Goal: Task Accomplishment & Management: Use online tool/utility

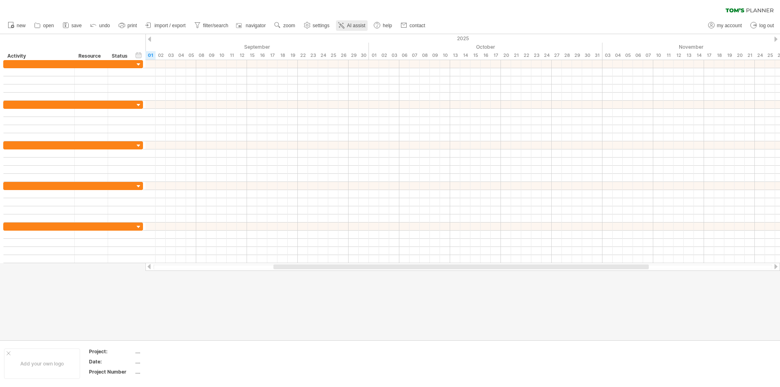
click at [361, 24] on span "AI assist" at bounding box center [356, 26] width 18 height 6
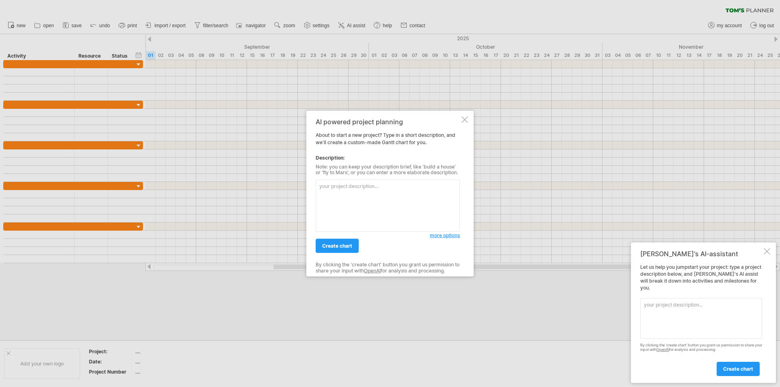
click at [291, 170] on div at bounding box center [390, 193] width 780 height 387
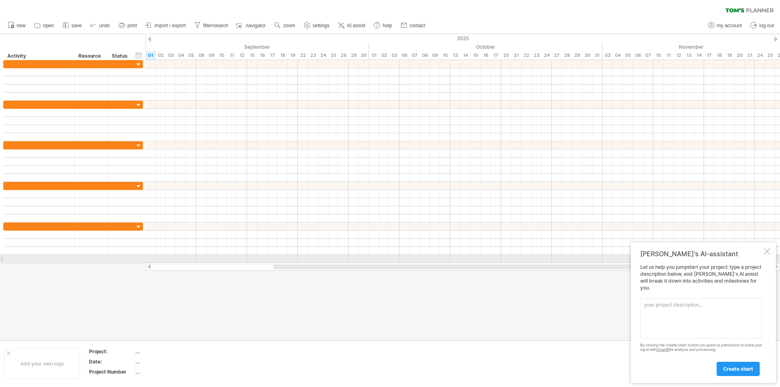
click at [768, 255] on div at bounding box center [767, 251] width 6 height 6
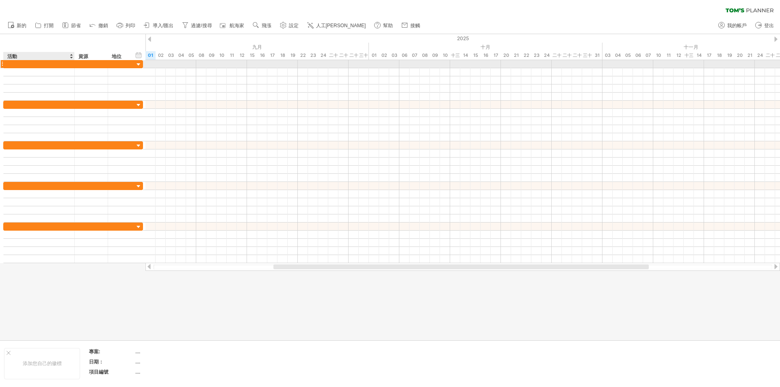
click at [17, 65] on div at bounding box center [39, 64] width 63 height 8
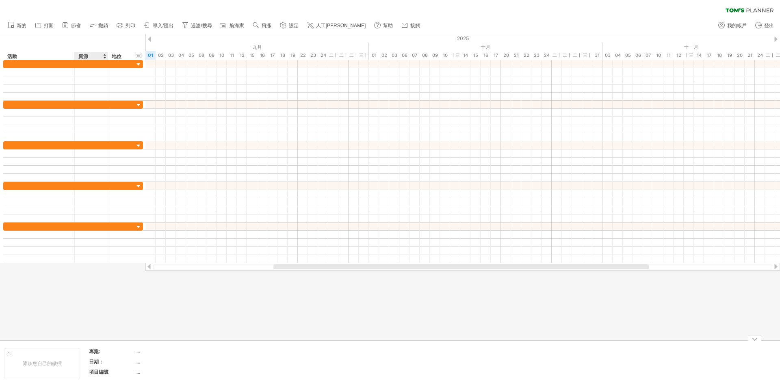
click at [93, 351] on font "專案:" at bounding box center [94, 352] width 11 height 6
click at [94, 351] on font "專案:" at bounding box center [94, 352] width 11 height 6
click at [109, 353] on div "專案:" at bounding box center [111, 351] width 45 height 7
click at [111, 353] on input "***" at bounding box center [109, 351] width 41 height 7
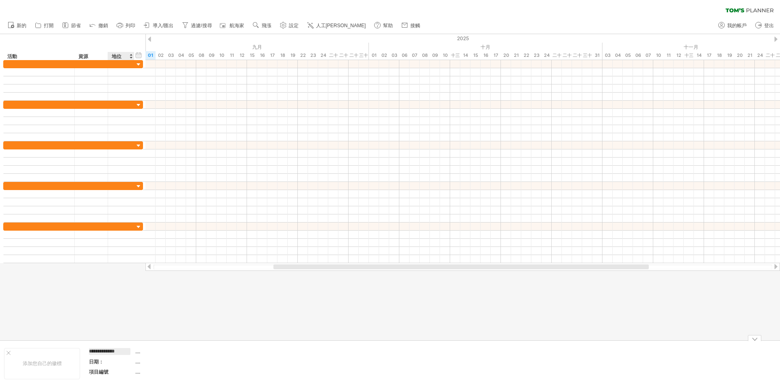
click at [110, 353] on input "**********" at bounding box center [109, 351] width 41 height 7
type input "**********"
click at [113, 372] on div "日期：" at bounding box center [111, 375] width 45 height 7
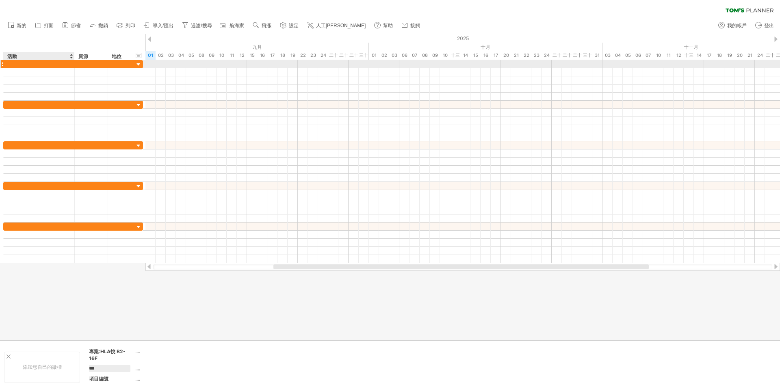
click at [21, 66] on div at bounding box center [39, 64] width 63 height 8
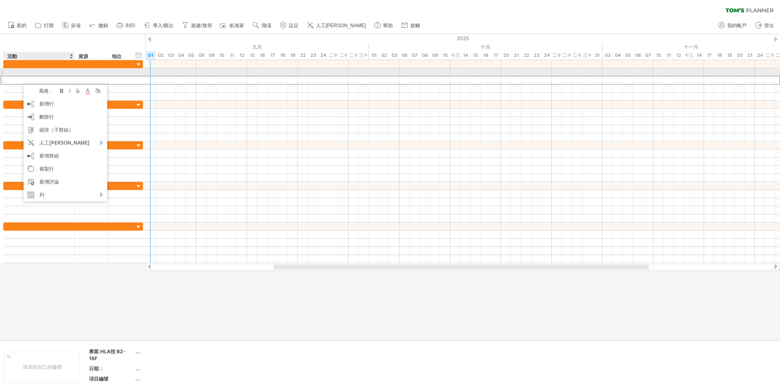
click at [17, 74] on div at bounding box center [39, 72] width 63 height 8
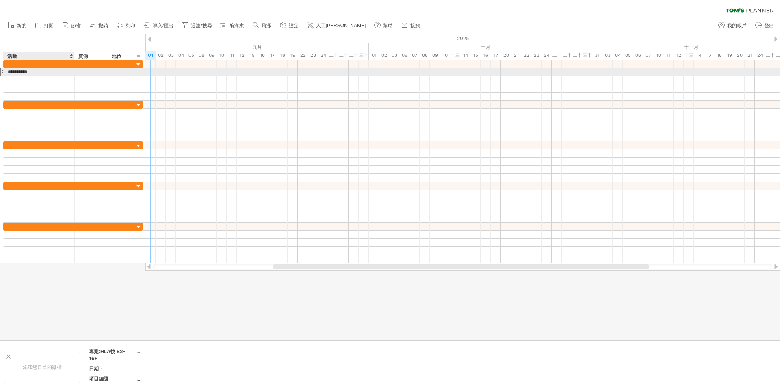
type input "******"
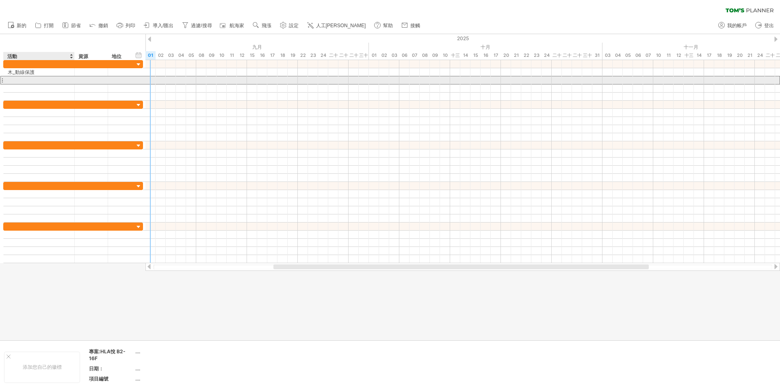
click at [20, 82] on div at bounding box center [39, 80] width 63 height 8
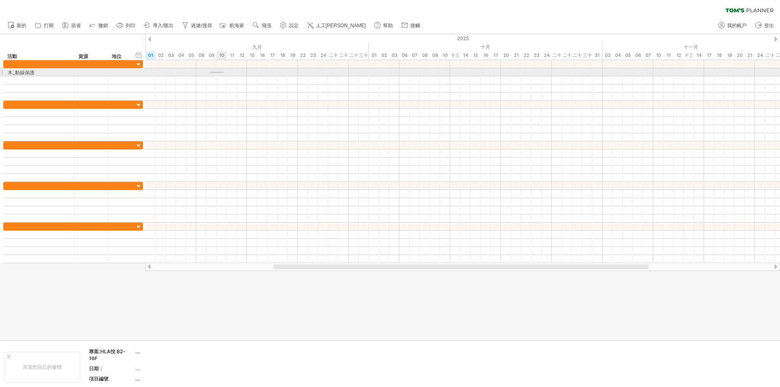
drag, startPoint x: 210, startPoint y: 72, endPoint x: 223, endPoint y: 73, distance: 13.4
click at [223, 73] on div at bounding box center [462, 72] width 635 height 8
drag, startPoint x: 208, startPoint y: 73, endPoint x: 223, endPoint y: 74, distance: 14.3
click at [223, 74] on div at bounding box center [462, 72] width 635 height 8
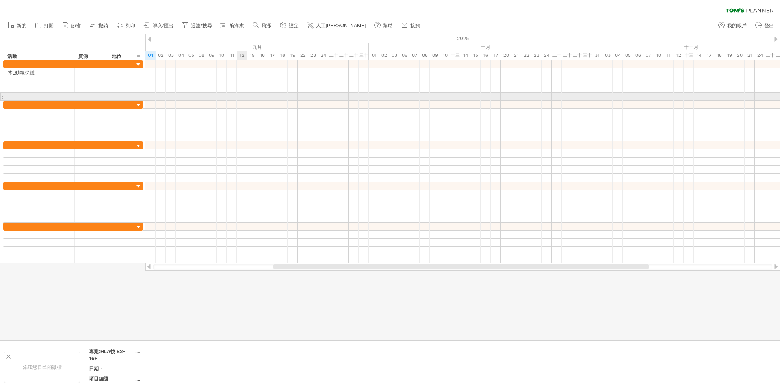
click at [241, 95] on div at bounding box center [462, 97] width 635 height 8
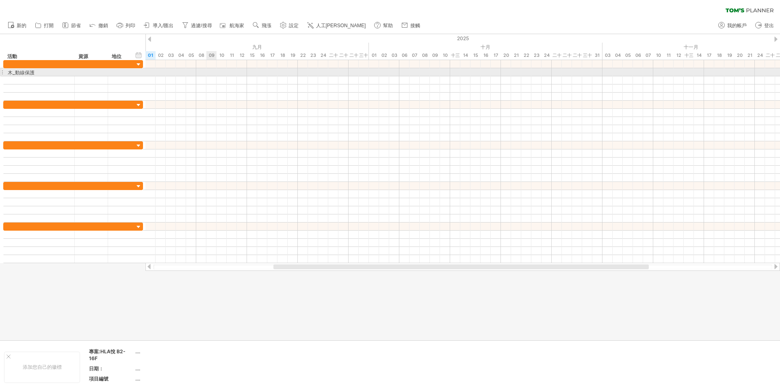
click at [211, 73] on div at bounding box center [462, 72] width 635 height 8
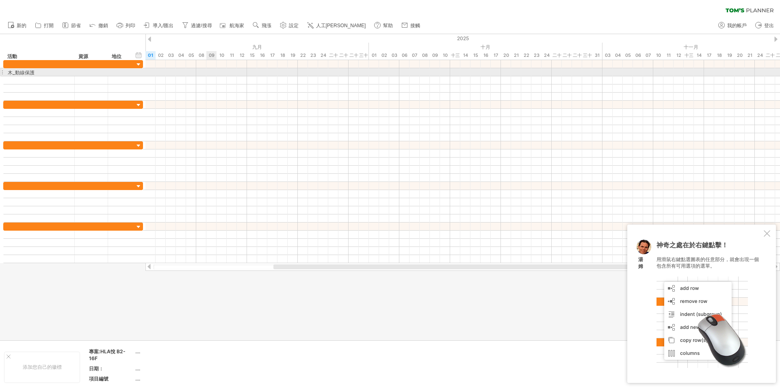
click at [211, 73] on div at bounding box center [462, 72] width 635 height 8
drag, startPoint x: 211, startPoint y: 73, endPoint x: 225, endPoint y: 73, distance: 14.6
drag, startPoint x: 215, startPoint y: 74, endPoint x: 285, endPoint y: 69, distance: 70.4
click at [285, 69] on div at bounding box center [462, 72] width 635 height 8
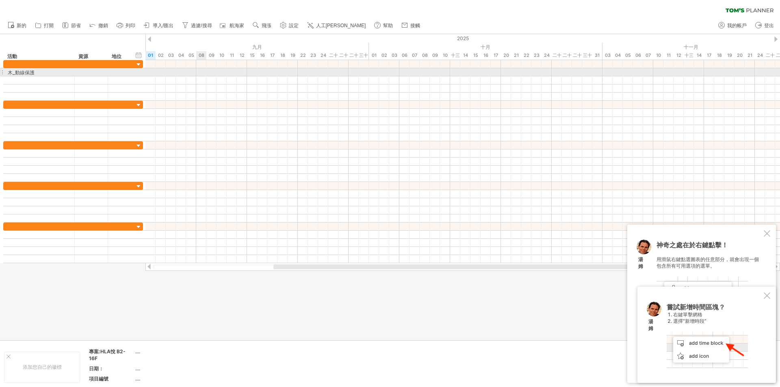
click at [204, 71] on div at bounding box center [462, 72] width 635 height 8
drag, startPoint x: 200, startPoint y: 74, endPoint x: 212, endPoint y: 73, distance: 12.2
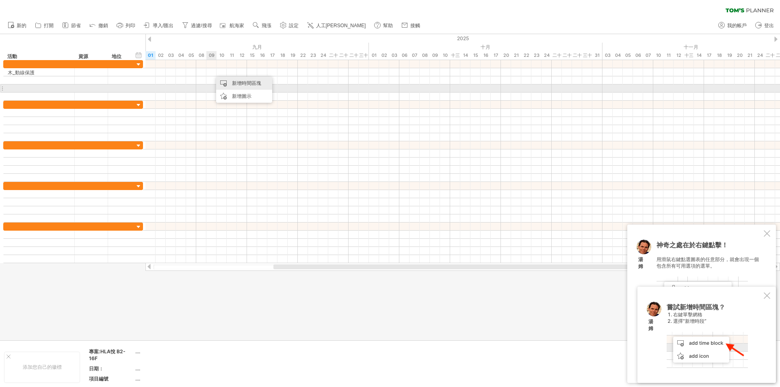
click at [253, 87] on div "新增時間區塊" at bounding box center [244, 83] width 56 height 13
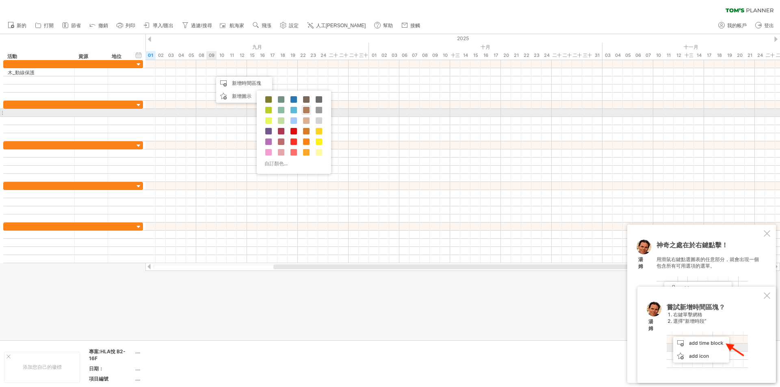
click at [305, 109] on span at bounding box center [306, 110] width 6 height 6
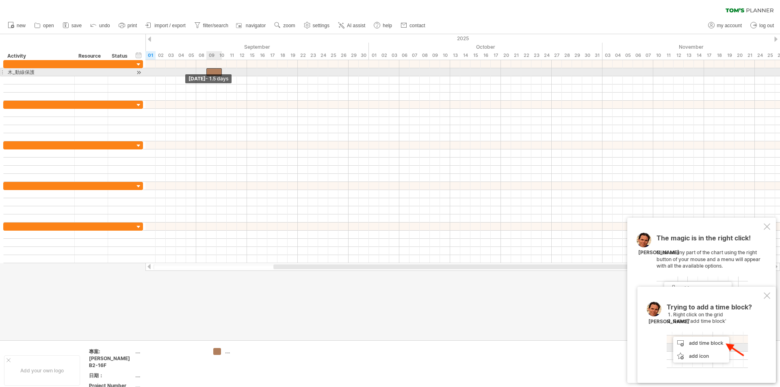
drag, startPoint x: 211, startPoint y: 70, endPoint x: 205, endPoint y: 71, distance: 6.1
click at [205, 71] on span at bounding box center [206, 72] width 3 height 8
drag, startPoint x: 221, startPoint y: 70, endPoint x: 225, endPoint y: 71, distance: 4.9
click at [225, 71] on span at bounding box center [226, 72] width 3 height 8
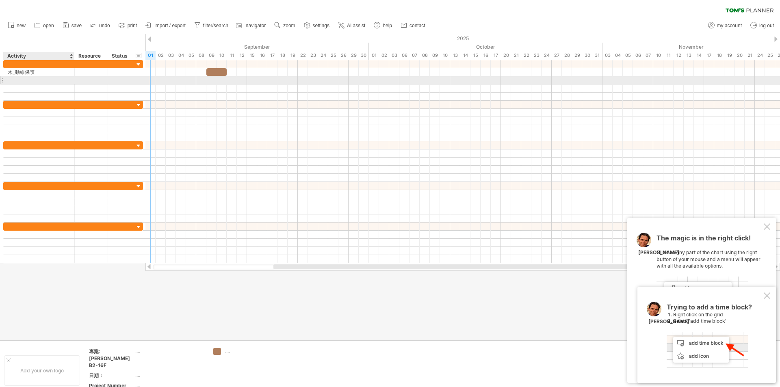
click at [30, 81] on div at bounding box center [39, 80] width 63 height 8
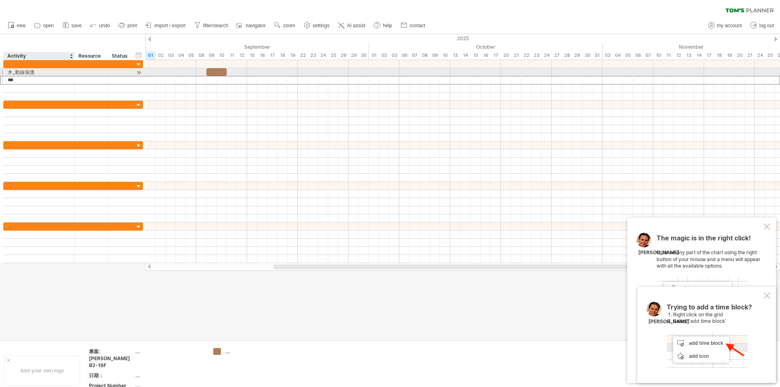
type input "****"
click at [12, 74] on div "木_動線保護" at bounding box center [39, 72] width 63 height 8
type input "*******"
click at [88, 82] on div at bounding box center [91, 80] width 25 height 8
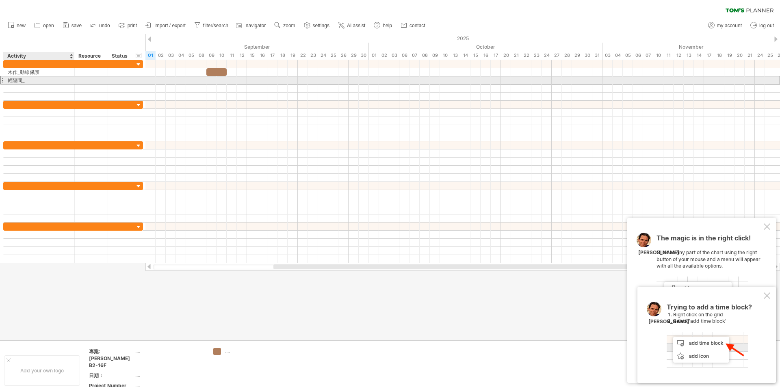
click at [32, 80] on div "輕隔間_" at bounding box center [39, 80] width 63 height 8
type input "******"
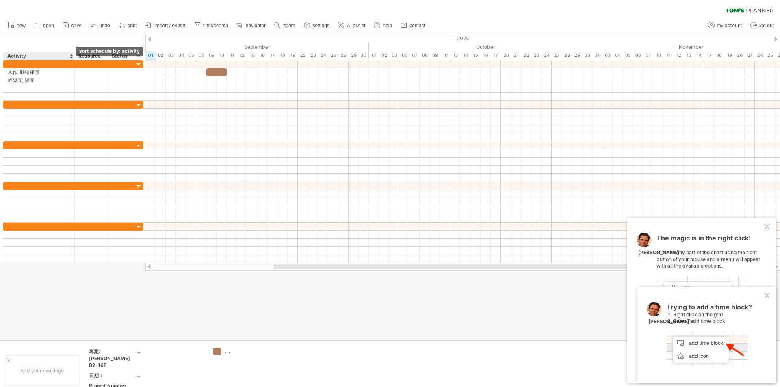
click at [72, 58] on div at bounding box center [70, 56] width 3 height 8
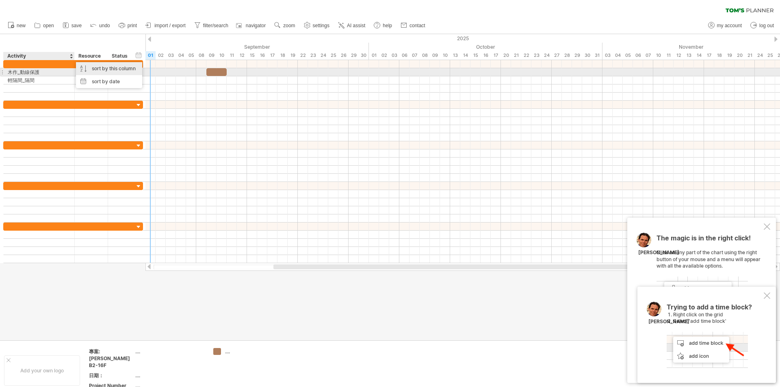
click at [106, 69] on div "sort by this column" at bounding box center [109, 68] width 66 height 13
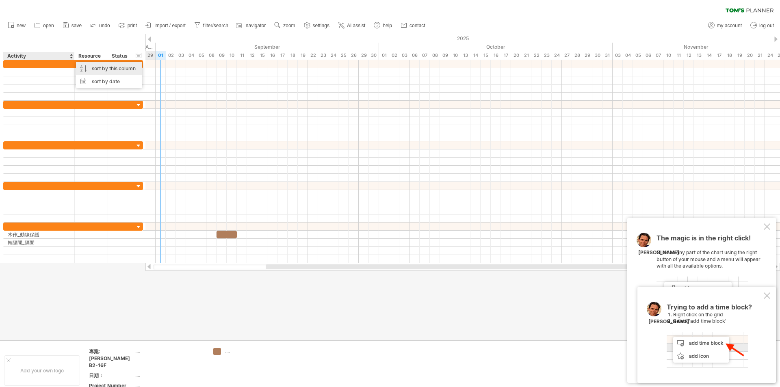
click at [106, 69] on div "sort by this column" at bounding box center [109, 68] width 66 height 13
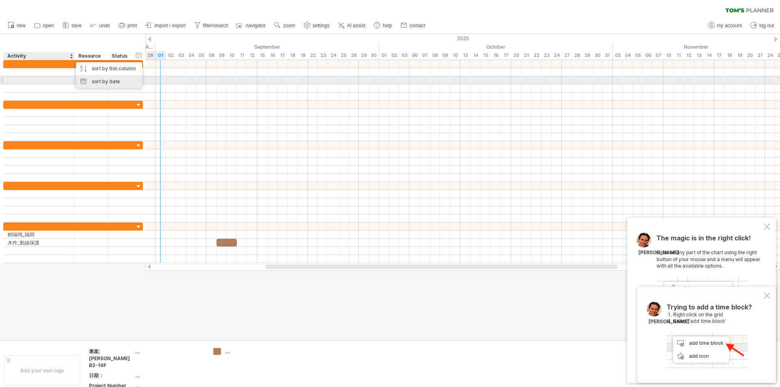
click at [100, 83] on div "sort by date" at bounding box center [109, 81] width 66 height 13
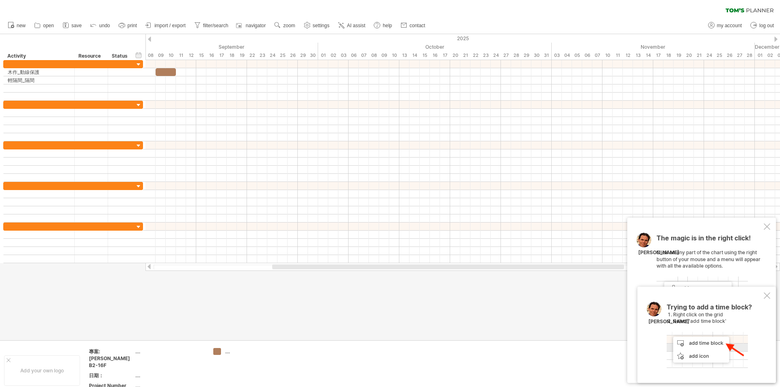
click at [149, 265] on div at bounding box center [149, 266] width 6 height 5
click at [768, 296] on div at bounding box center [767, 295] width 6 height 6
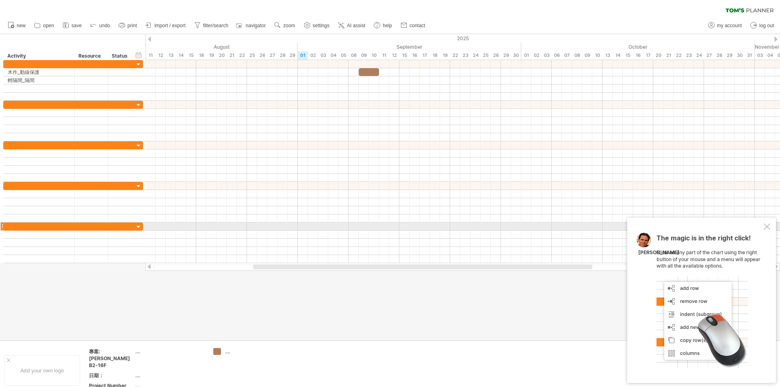
click at [771, 225] on div "The magic is in the right click! Click on any part of the chart using the right…" at bounding box center [701, 300] width 149 height 165
click at [769, 227] on div at bounding box center [767, 226] width 6 height 6
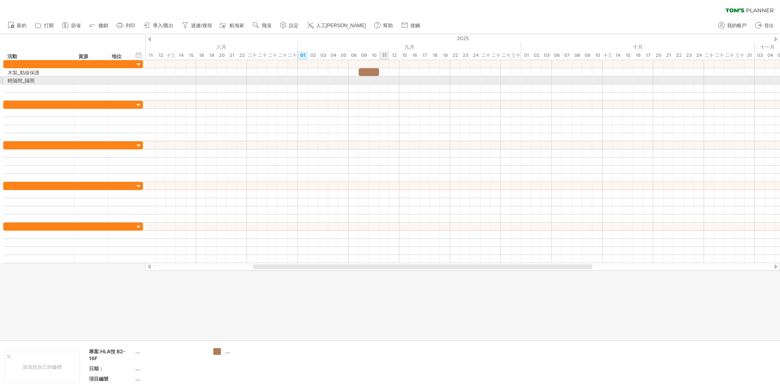
drag, startPoint x: 375, startPoint y: 82, endPoint x: 386, endPoint y: 82, distance: 11.0
click at [386, 82] on div at bounding box center [462, 80] width 635 height 8
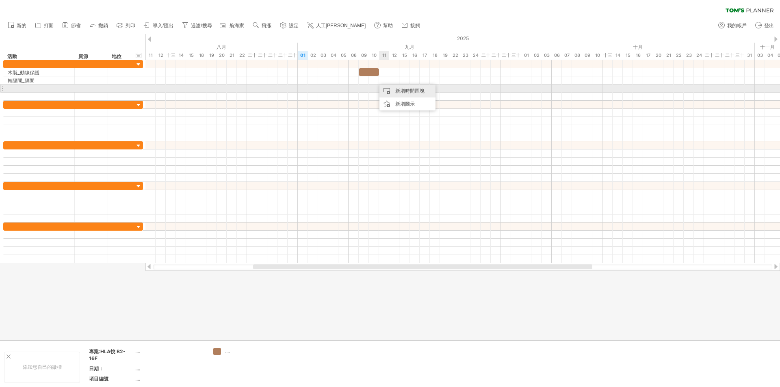
click at [393, 89] on div "新增時間區塊" at bounding box center [407, 90] width 56 height 13
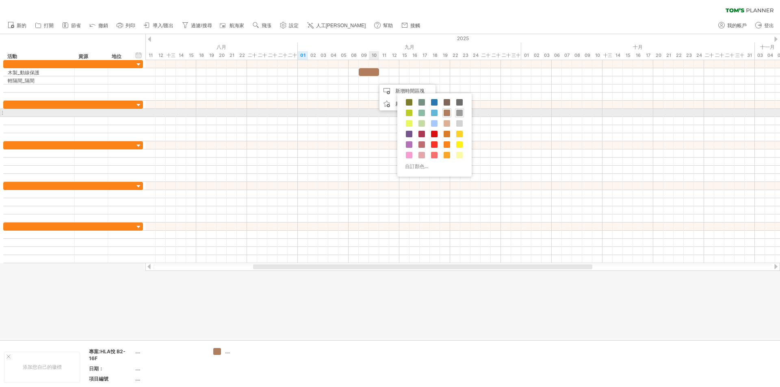
click at [459, 113] on span at bounding box center [459, 113] width 6 height 6
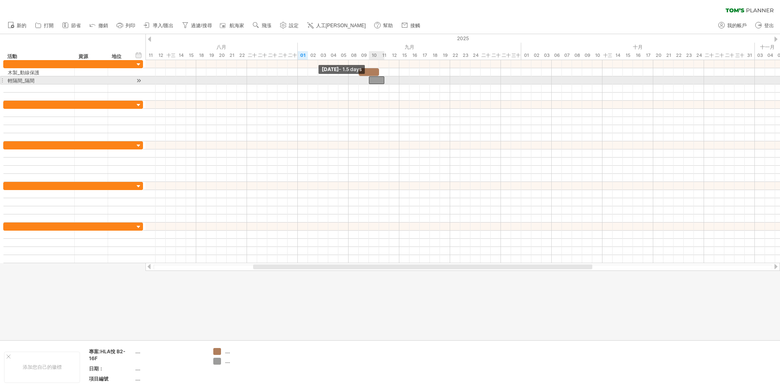
drag, startPoint x: 373, startPoint y: 80, endPoint x: 367, endPoint y: 80, distance: 6.1
click at [367, 80] on div "9月10日星期三 - 2.0天 [DATE] - 1.5 days" at bounding box center [462, 161] width 635 height 203
drag, startPoint x: 383, startPoint y: 80, endPoint x: 388, endPoint y: 80, distance: 4.9
click at [388, 80] on span at bounding box center [389, 80] width 3 height 8
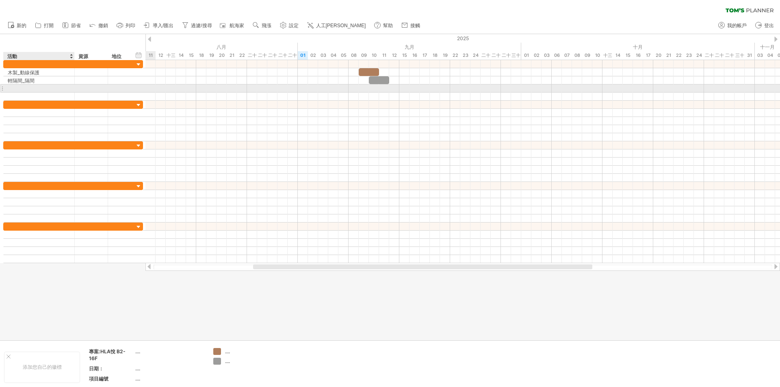
click at [20, 88] on div at bounding box center [39, 88] width 63 height 8
type input "*******"
click at [386, 89] on div at bounding box center [462, 88] width 635 height 8
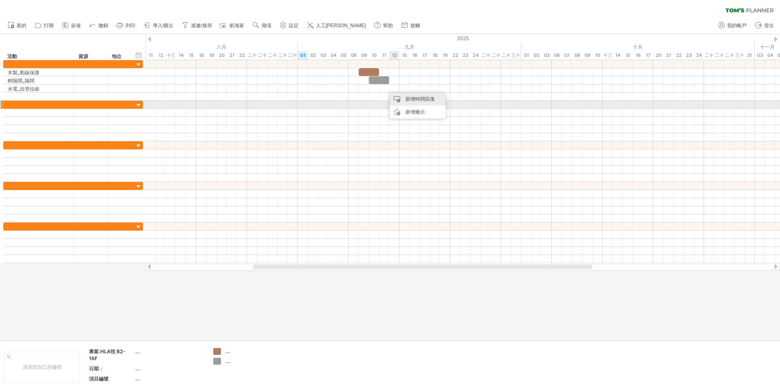
click at [413, 101] on font "新增時間區塊" at bounding box center [419, 99] width 29 height 6
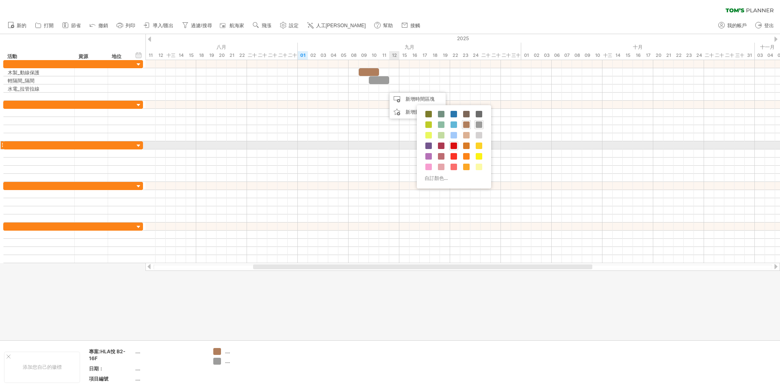
click at [455, 143] on span at bounding box center [454, 146] width 6 height 6
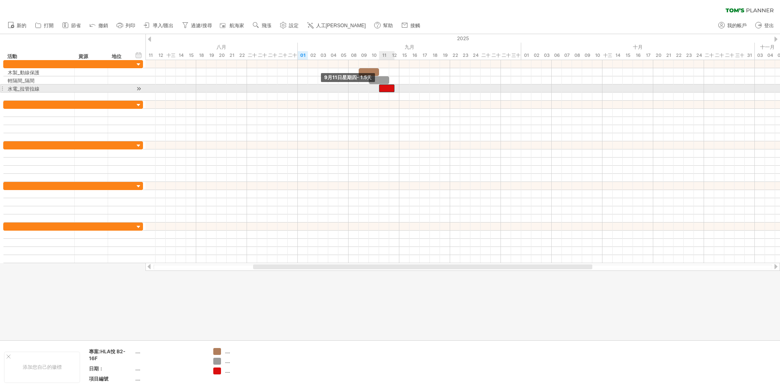
click at [381, 87] on div at bounding box center [386, 88] width 15 height 8
drag, startPoint x: 394, startPoint y: 86, endPoint x: 398, endPoint y: 86, distance: 4.5
click at [398, 86] on span at bounding box center [399, 88] width 3 height 8
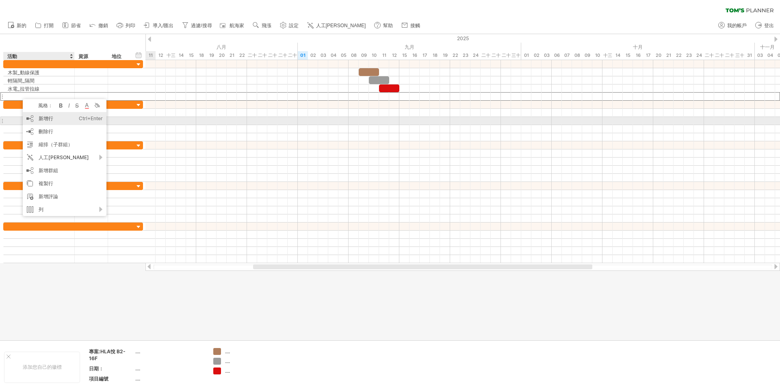
click at [48, 121] on font "新增行" at bounding box center [46, 118] width 15 height 6
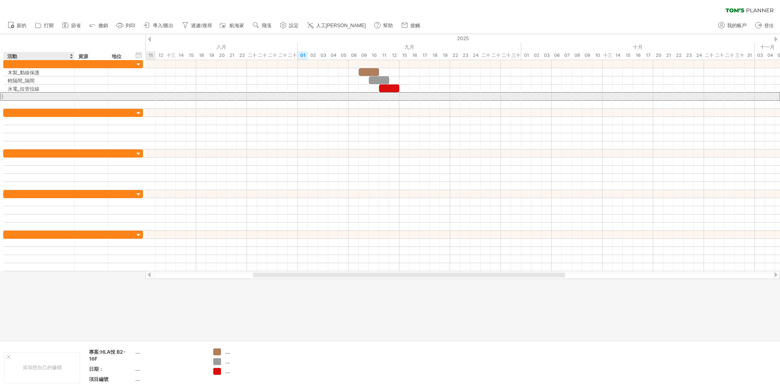
click at [17, 96] on div at bounding box center [39, 97] width 63 height 8
click at [0, 0] on input "text" at bounding box center [0, 0] width 0 height 0
type input "*******"
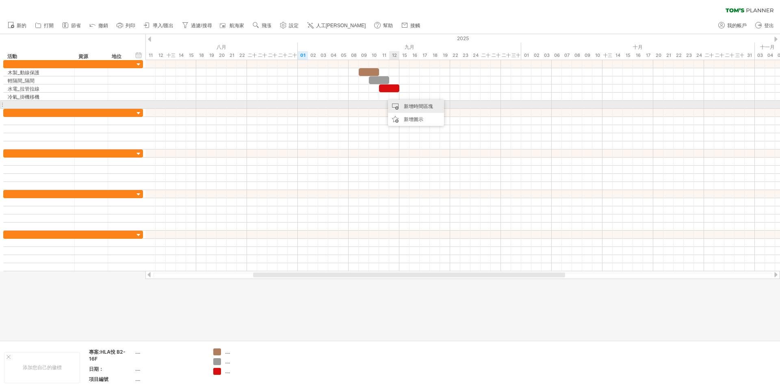
click at [401, 104] on div "新增時間區塊" at bounding box center [416, 106] width 56 height 13
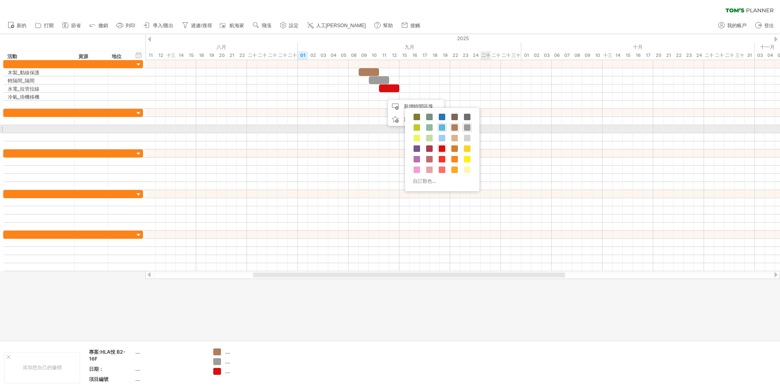
click at [444, 128] on span at bounding box center [442, 127] width 6 height 6
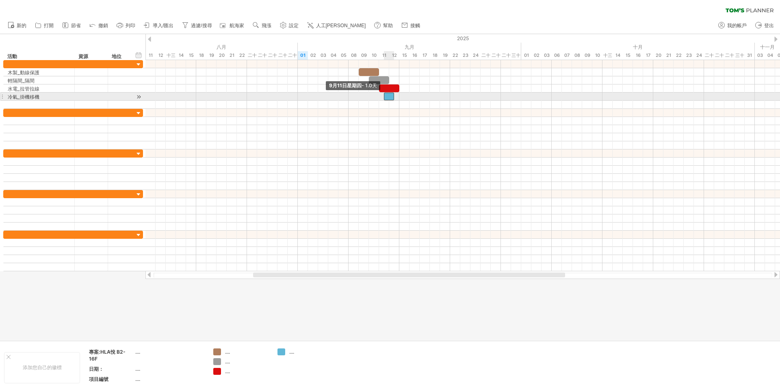
click at [382, 95] on span at bounding box center [383, 97] width 3 height 8
drag, startPoint x: 384, startPoint y: 97, endPoint x: 377, endPoint y: 97, distance: 6.5
click at [377, 97] on span at bounding box center [378, 97] width 3 height 8
drag, startPoint x: 393, startPoint y: 96, endPoint x: 409, endPoint y: 96, distance: 15.8
click at [409, 96] on span at bounding box center [409, 97] width 3 height 8
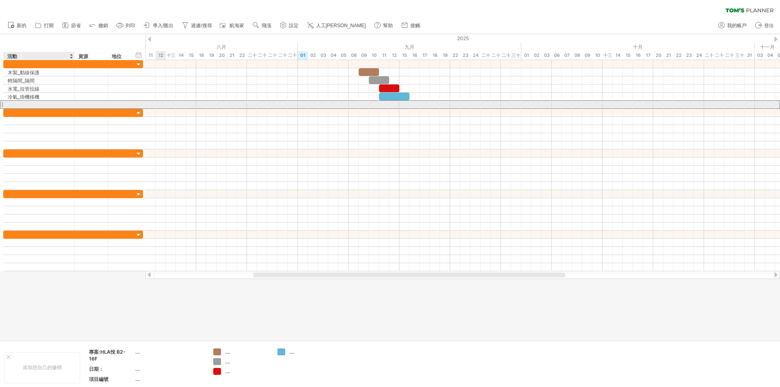
click at [27, 106] on div at bounding box center [39, 105] width 63 height 8
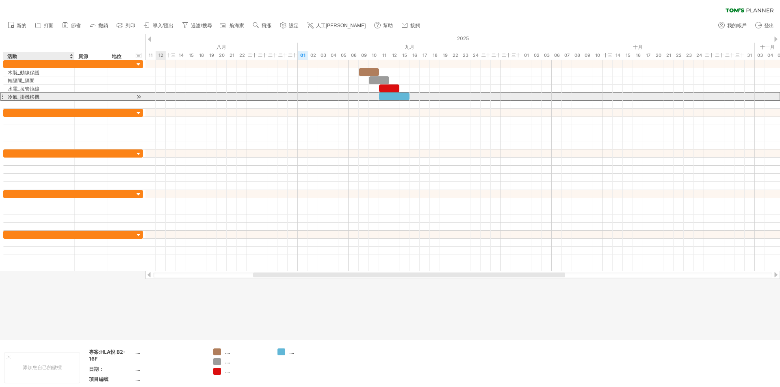
click at [23, 96] on font "冷氣_掛機移機" at bounding box center [24, 97] width 32 height 6
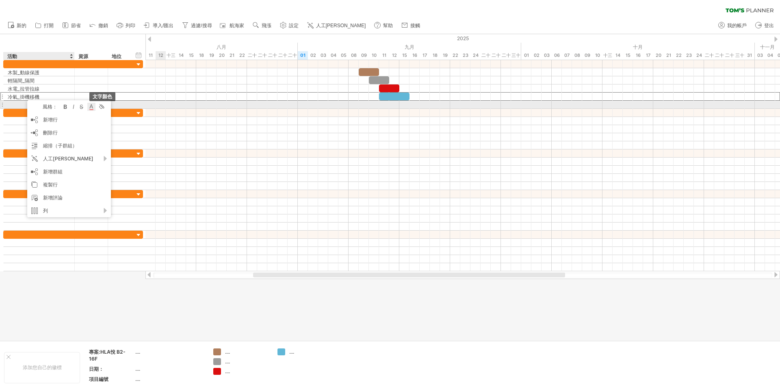
click at [94, 108] on div at bounding box center [91, 107] width 8 height 8
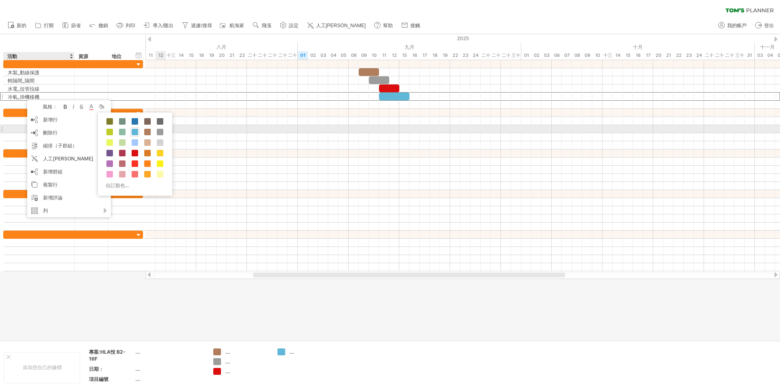
click at [134, 132] on span at bounding box center [135, 132] width 6 height 6
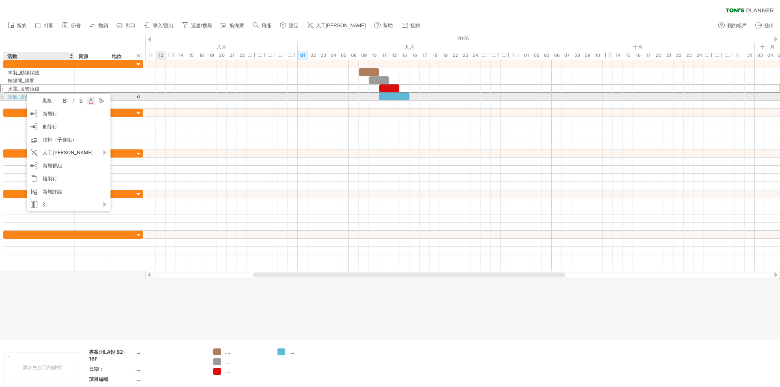
click at [92, 100] on div at bounding box center [91, 101] width 8 height 8
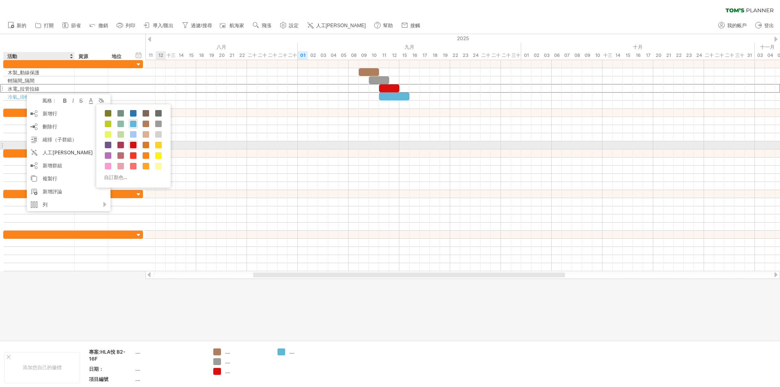
click at [131, 144] on span at bounding box center [133, 145] width 6 height 6
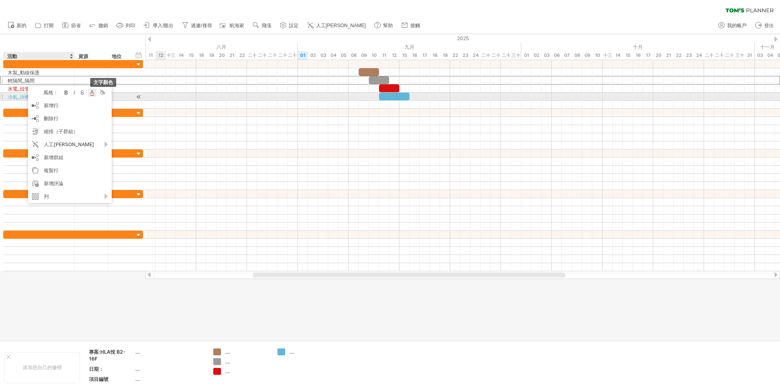
click at [91, 94] on div at bounding box center [92, 93] width 8 height 8
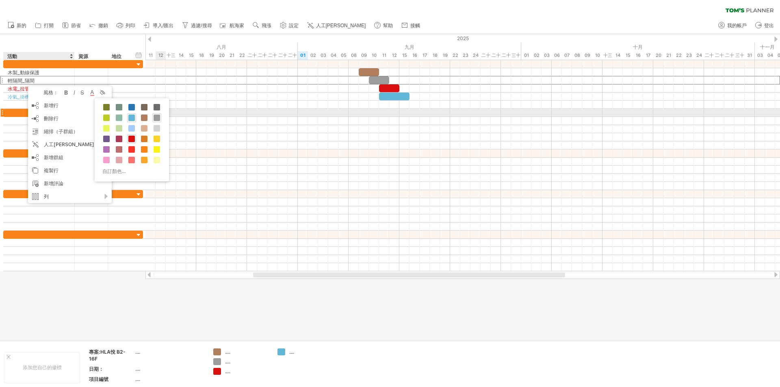
click at [156, 117] on span at bounding box center [157, 118] width 6 height 6
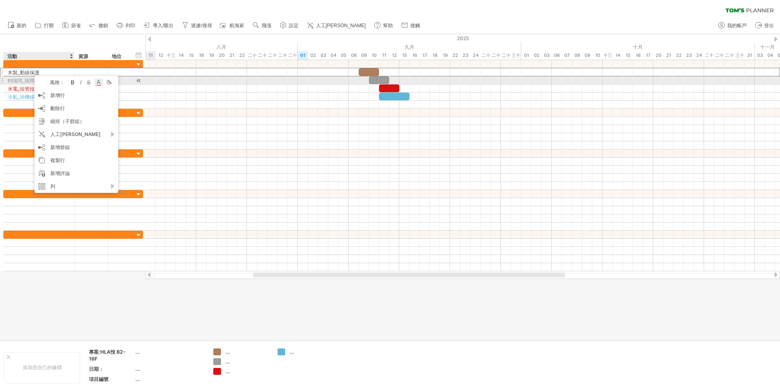
click at [97, 84] on div at bounding box center [99, 82] width 8 height 8
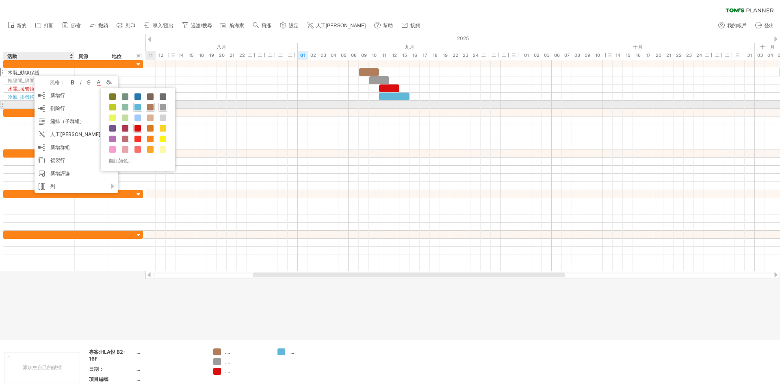
click at [152, 105] on span at bounding box center [150, 107] width 6 height 6
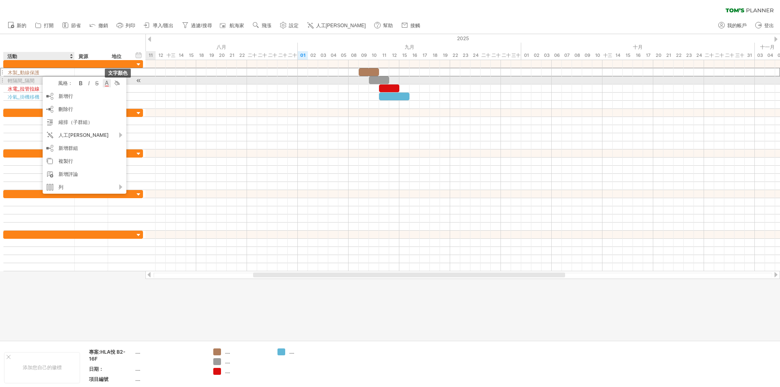
click at [107, 83] on div at bounding box center [107, 83] width 8 height 8
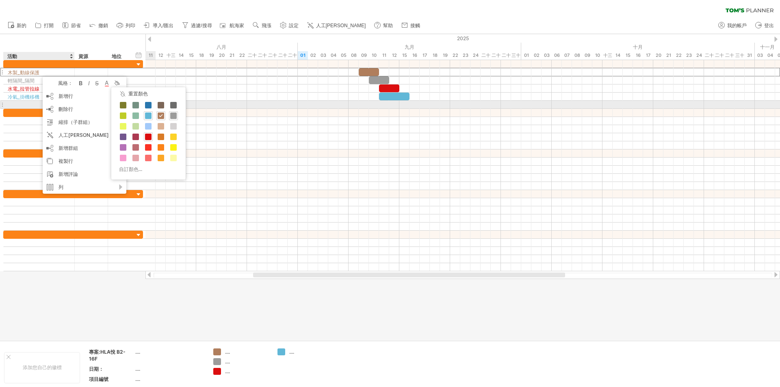
click at [23, 102] on div at bounding box center [39, 105] width 63 height 8
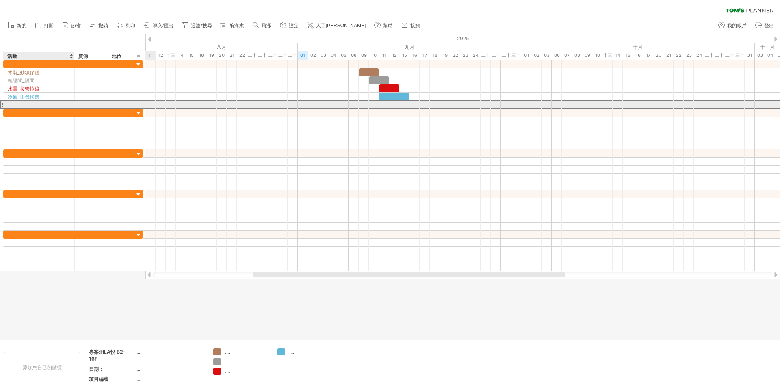
click at [26, 105] on div at bounding box center [39, 105] width 63 height 8
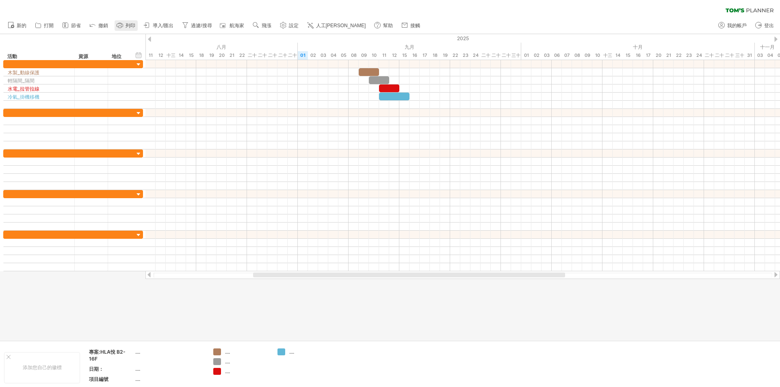
click at [127, 25] on font "列印" at bounding box center [131, 26] width 10 height 6
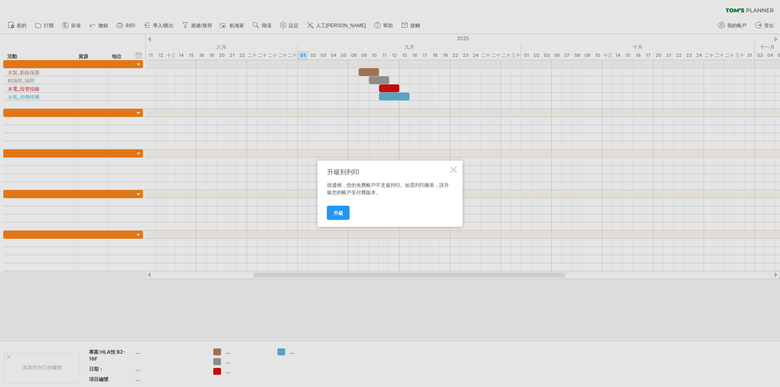
click at [456, 169] on div at bounding box center [454, 169] width 6 height 6
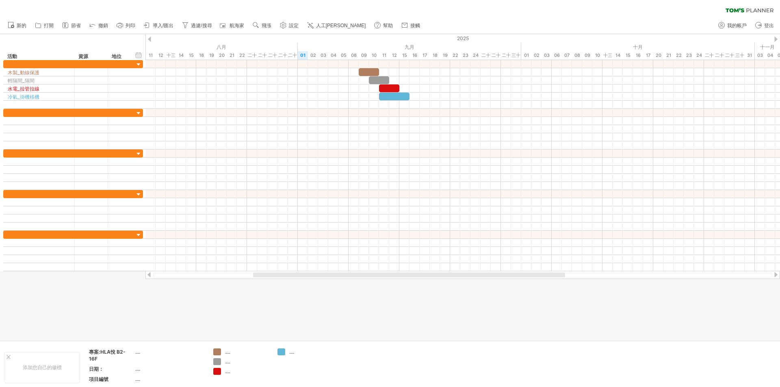
click at [777, 273] on div at bounding box center [776, 274] width 6 height 5
click at [150, 274] on div at bounding box center [149, 274] width 6 height 5
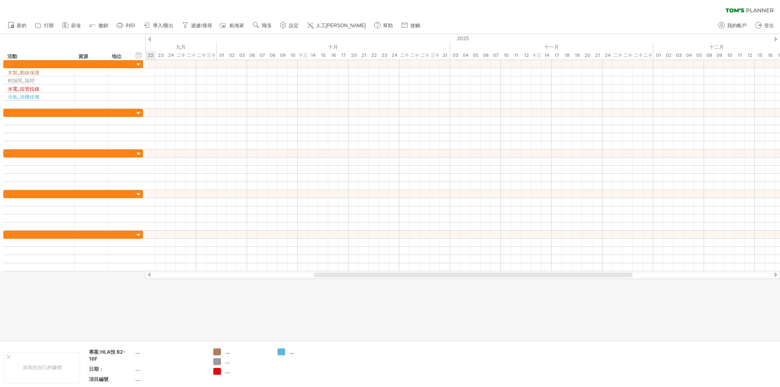
click at [154, 275] on div at bounding box center [462, 275] width 619 height 5
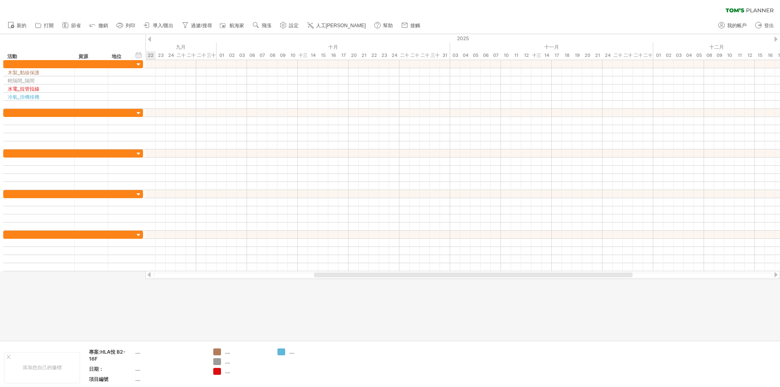
click at [154, 275] on div at bounding box center [462, 275] width 619 height 5
drag, startPoint x: 343, startPoint y: 277, endPoint x: 165, endPoint y: 277, distance: 178.3
click at [165, 277] on div at bounding box center [312, 275] width 318 height 5
click at [226, 354] on font "...." at bounding box center [227, 352] width 5 height 6
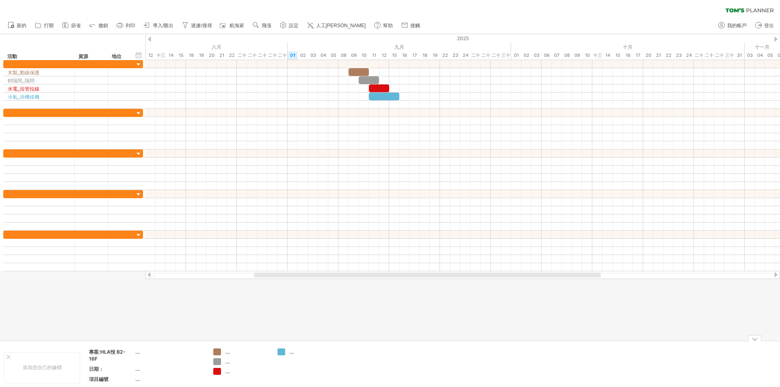
click at [217, 351] on div "嘗試造訪 [DOMAIN_NAME] 再次連接... 0% 清除過濾器 新的" at bounding box center [390, 193] width 780 height 387
click at [217, 351] on div at bounding box center [217, 353] width 8 height 8
click at [228, 352] on font "...." at bounding box center [227, 352] width 5 height 6
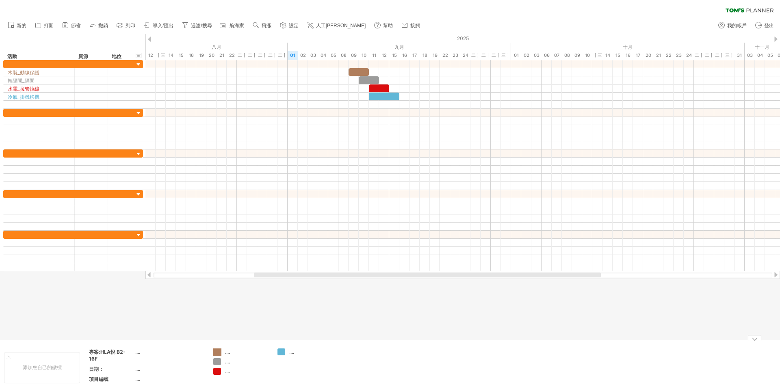
click at [220, 354] on div "嘗試造訪 [DOMAIN_NAME] 再次連接... 0% 清除過濾器 新的" at bounding box center [390, 193] width 780 height 387
click at [292, 26] on font "設定" at bounding box center [294, 26] width 10 height 6
select select "*"
select select "**"
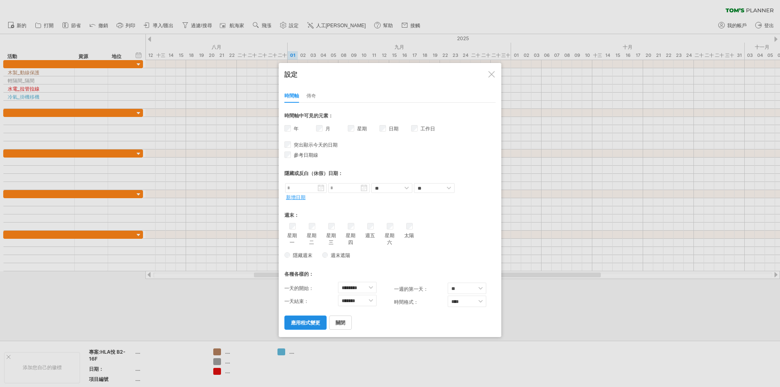
click at [310, 322] on font "應用程式變更" at bounding box center [305, 323] width 29 height 6
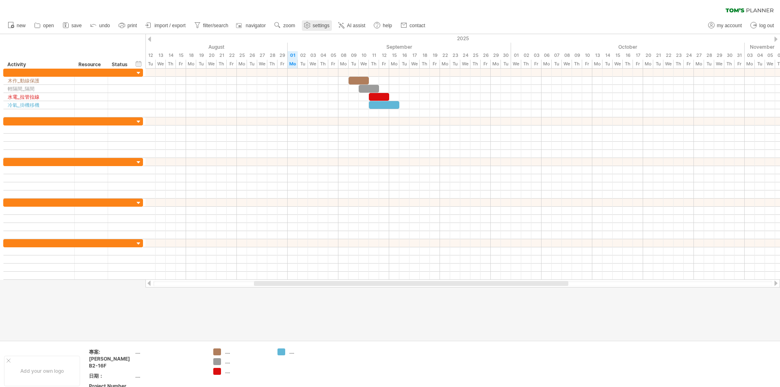
click at [324, 30] on link "settings" at bounding box center [317, 25] width 30 height 11
